Goal: Entertainment & Leisure: Consume media (video, audio)

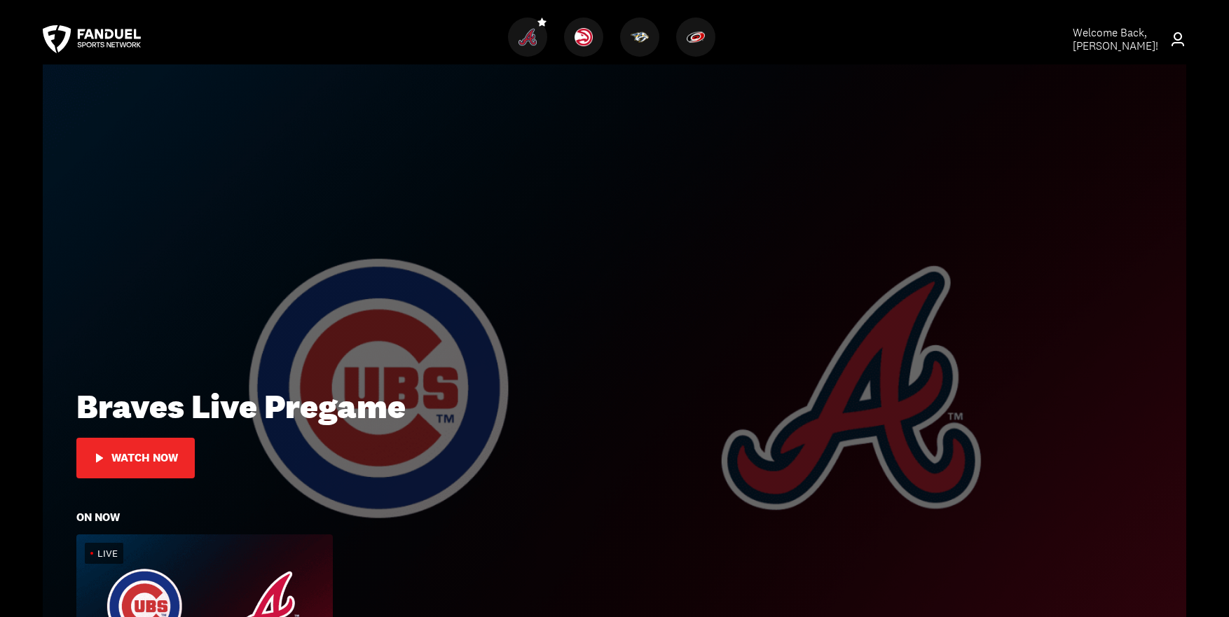
click at [116, 473] on button "Watch Now" at bounding box center [135, 458] width 118 height 41
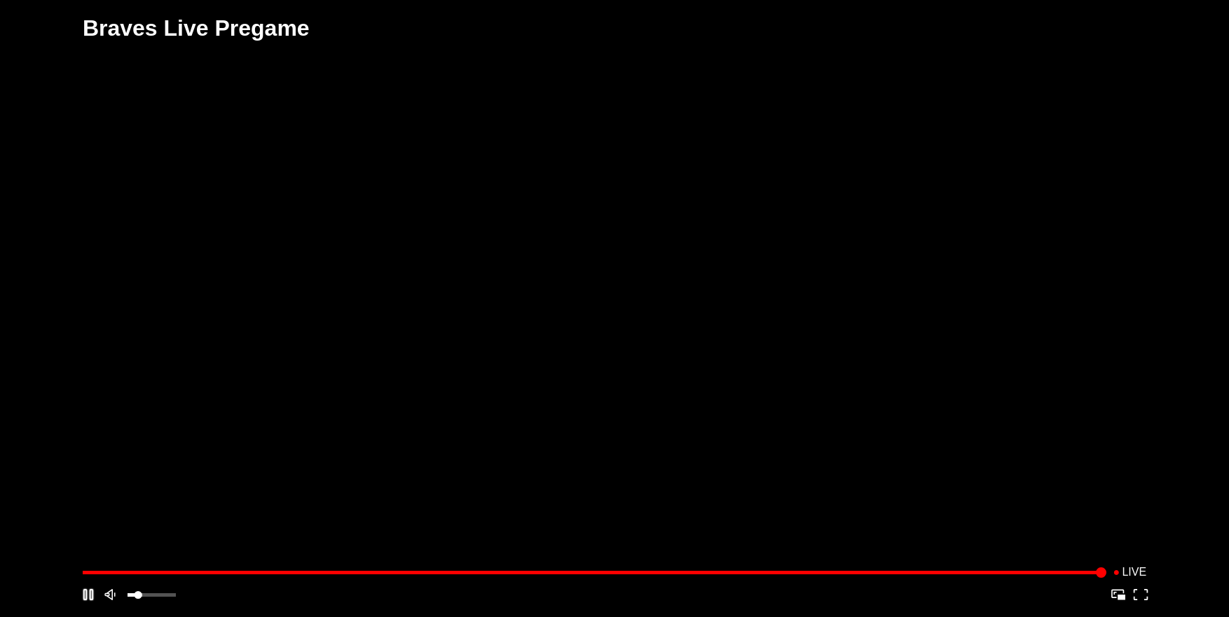
drag, startPoint x: 142, startPoint y: 592, endPoint x: 91, endPoint y: 603, distance: 52.4
click at [91, 603] on div "Play Mute Picture-in-Picture Apple AirPlay Google Cast VR Settings Fullscreen" at bounding box center [614, 595] width 1075 height 22
drag, startPoint x: 128, startPoint y: 596, endPoint x: 127, endPoint y: 608, distance: 12.0
click at [133, 598] on div "Volume" at bounding box center [133, 595] width 8 height 8
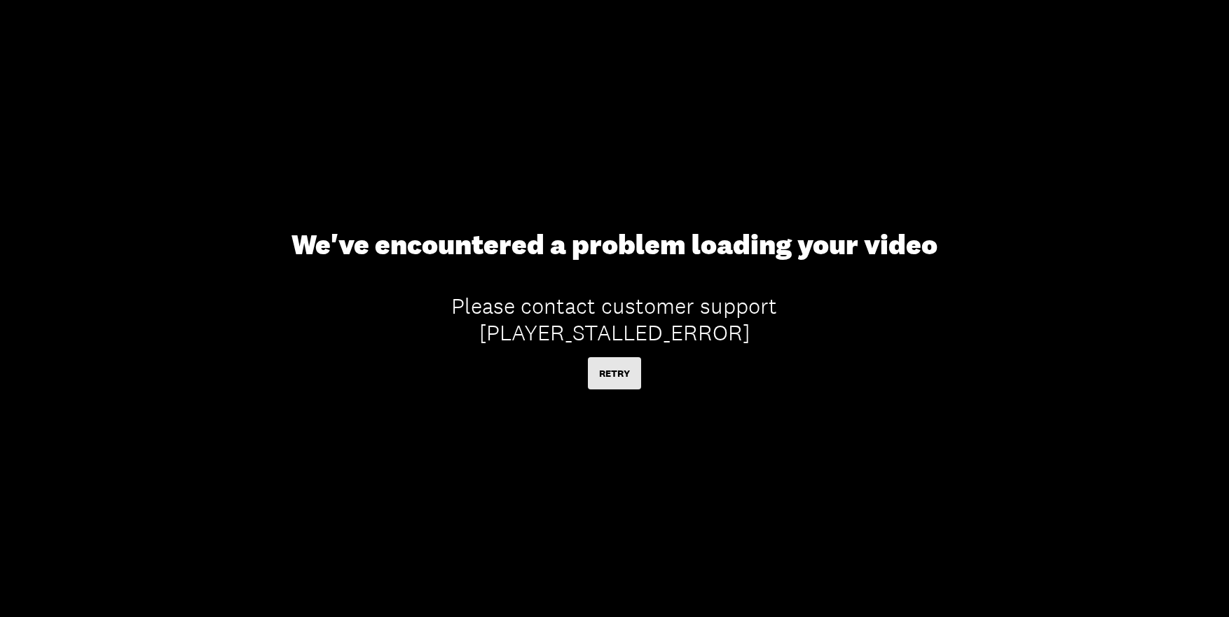
click at [595, 383] on button "RETRY" at bounding box center [614, 373] width 53 height 32
